Goal: Navigation & Orientation: Find specific page/section

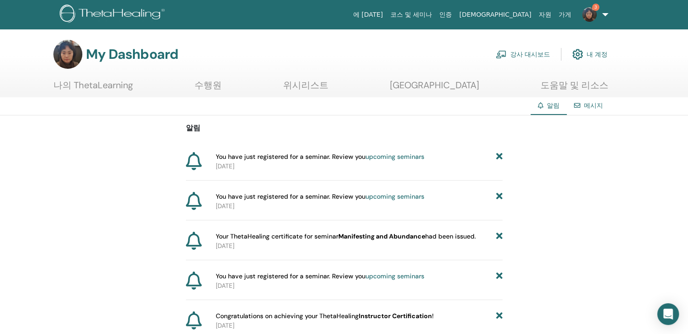
click at [98, 83] on link "나의 ThetaLearning" at bounding box center [93, 89] width 80 height 18
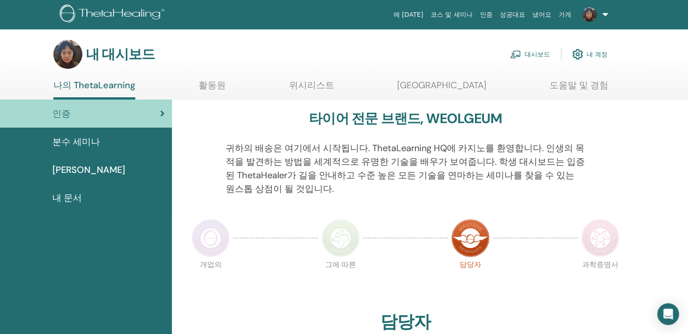
click at [110, 56] on font "내 대시보드" at bounding box center [120, 54] width 69 height 18
click at [83, 113] on div "인증" at bounding box center [85, 114] width 157 height 14
click at [602, 14] on link at bounding box center [593, 14] width 37 height 29
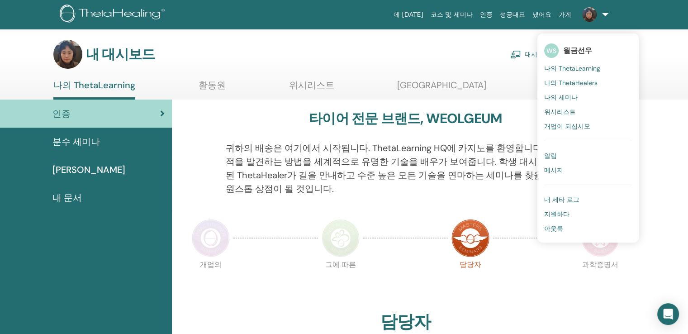
click at [567, 98] on font "나의 세미나" at bounding box center [560, 97] width 33 height 8
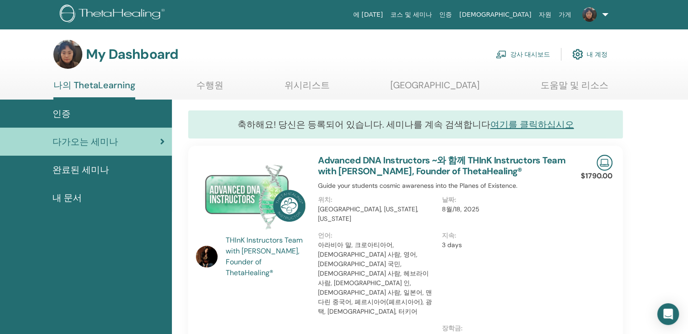
click at [524, 52] on link "강사 대시보드" at bounding box center [523, 54] width 54 height 20
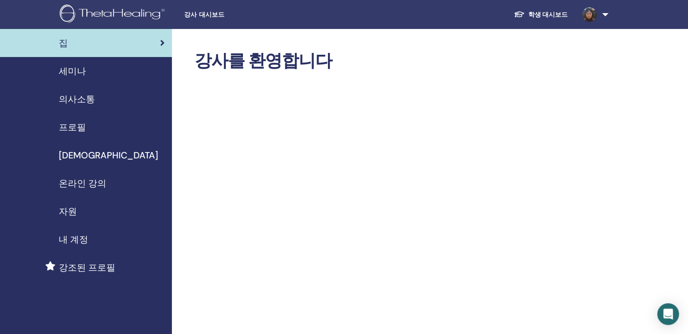
click at [590, 17] on img at bounding box center [589, 14] width 14 height 14
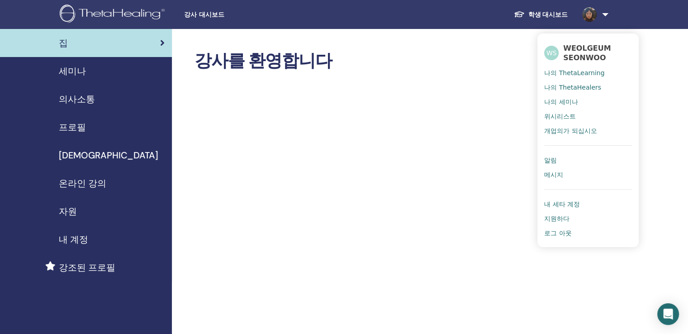
click at [569, 116] on span "위시리스트" at bounding box center [560, 116] width 32 height 8
